Goal: Check status

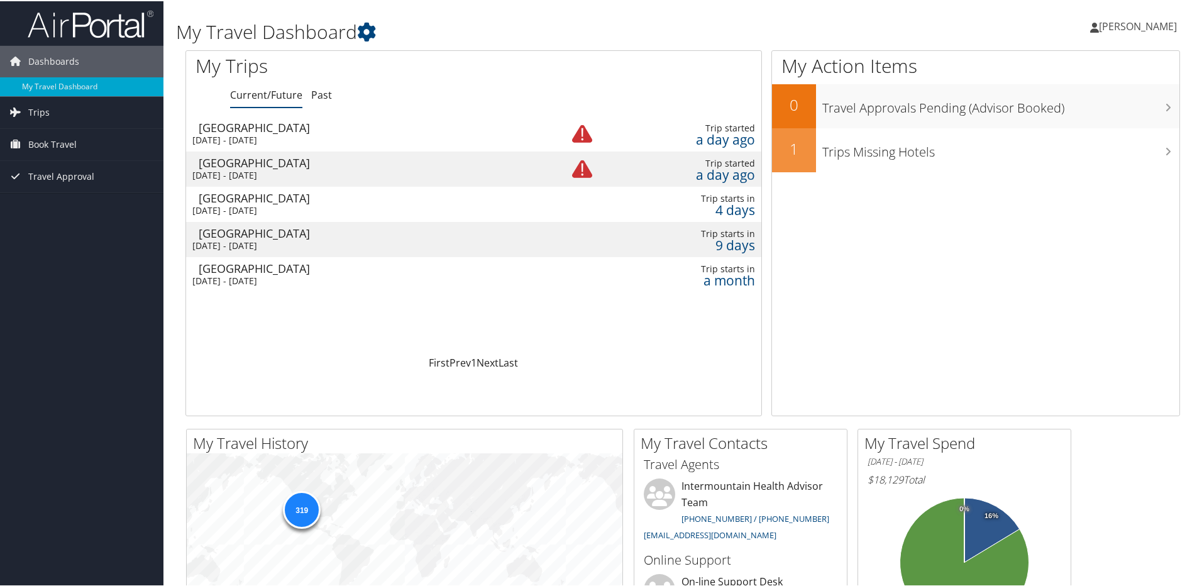
click at [224, 194] on div "Las Vegas" at bounding box center [368, 196] width 339 height 11
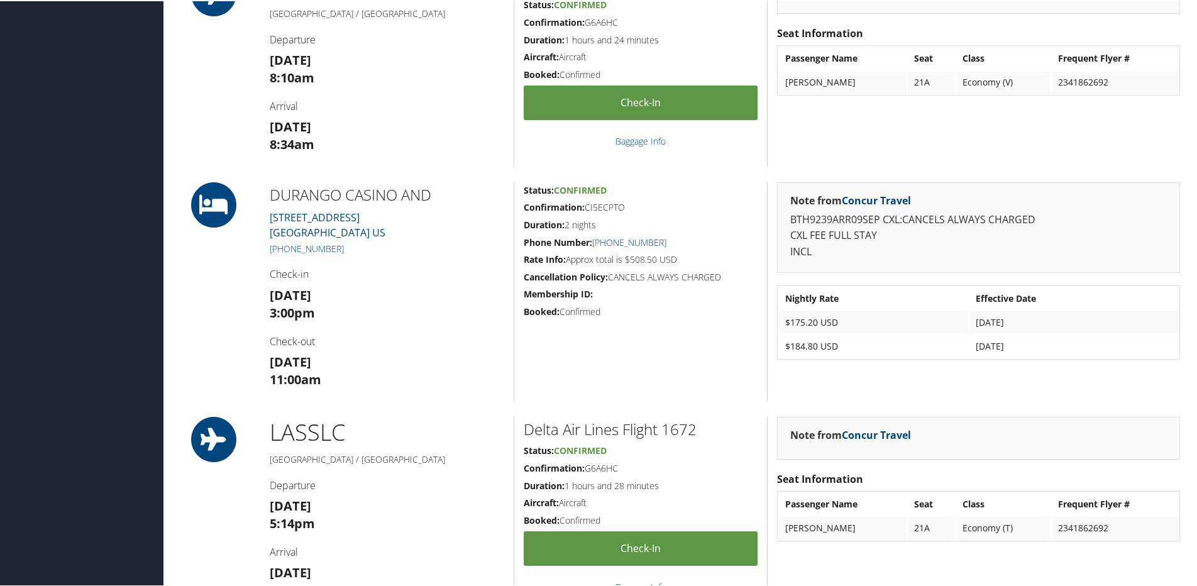
scroll to position [566, 0]
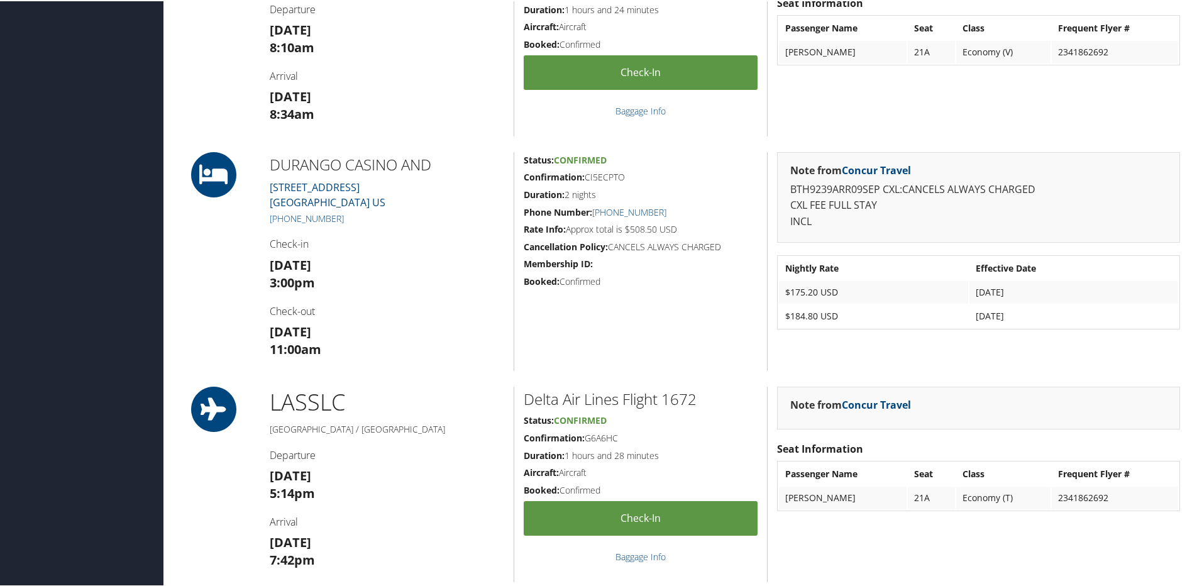
drag, startPoint x: 627, startPoint y: 177, endPoint x: 586, endPoint y: 174, distance: 41.0
click at [586, 174] on h5 "Confirmation: CI5ECPTO" at bounding box center [641, 176] width 234 height 13
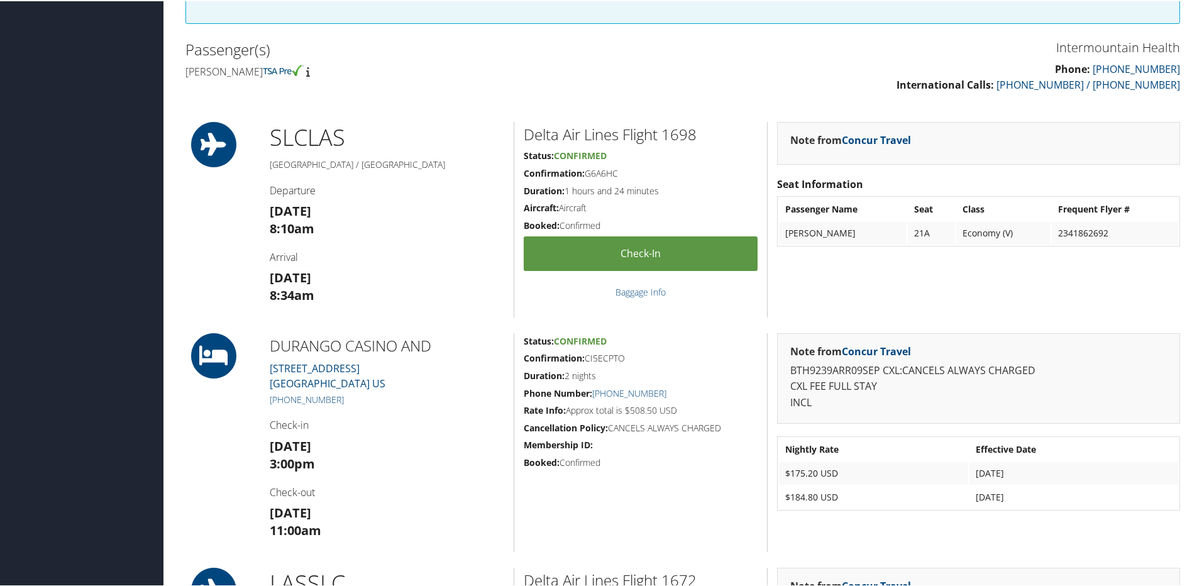
scroll to position [377, 0]
